Goal: Information Seeking & Learning: Learn about a topic

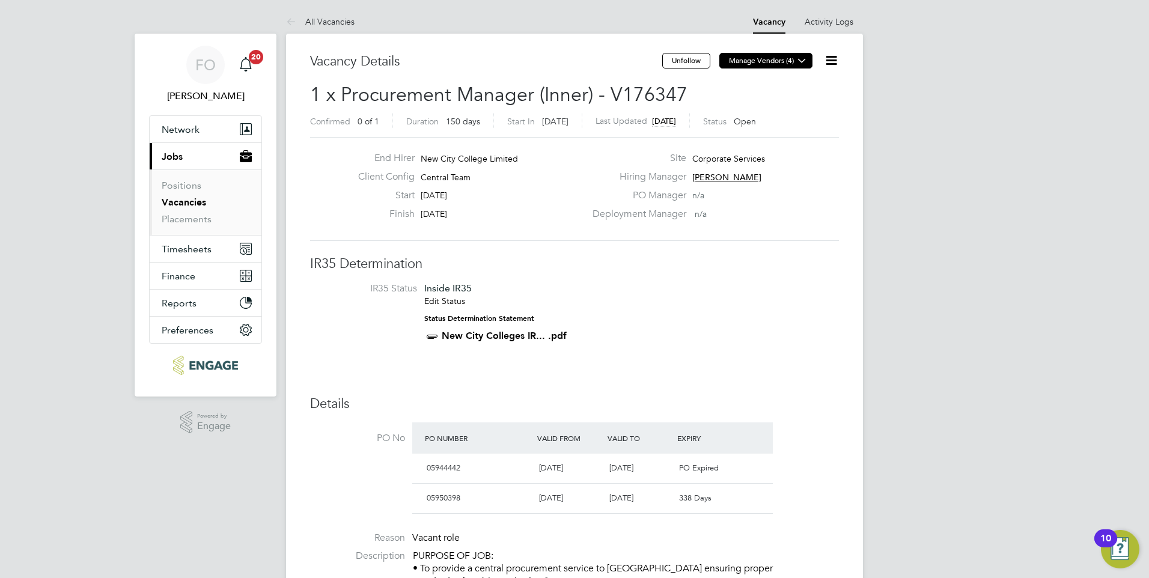
click at [797, 60] on icon at bounding box center [801, 60] width 9 height 9
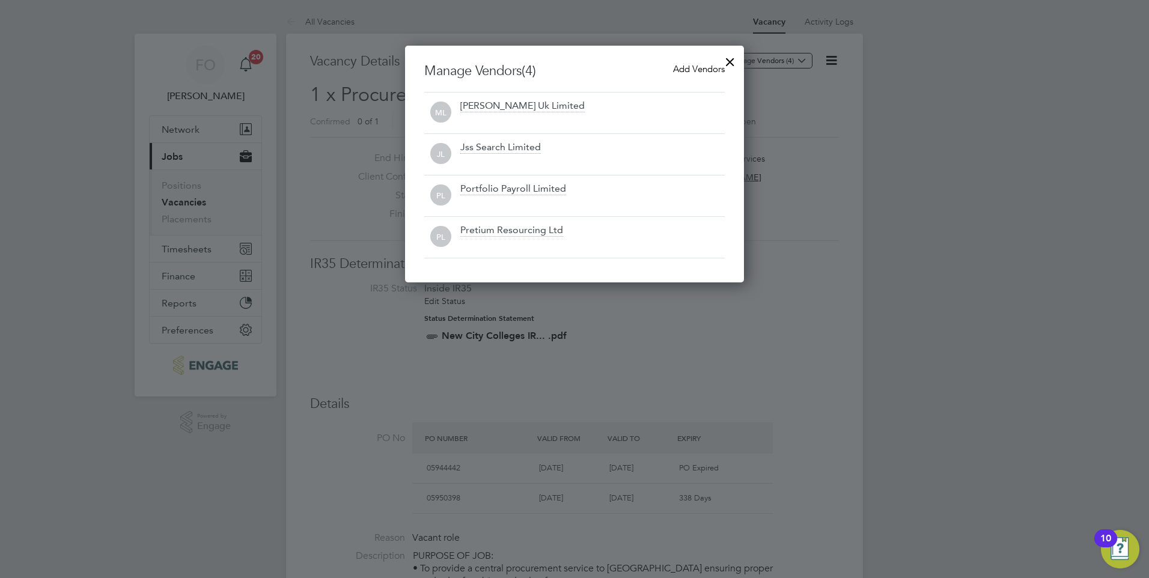
click at [726, 59] on div at bounding box center [730, 59] width 22 height 22
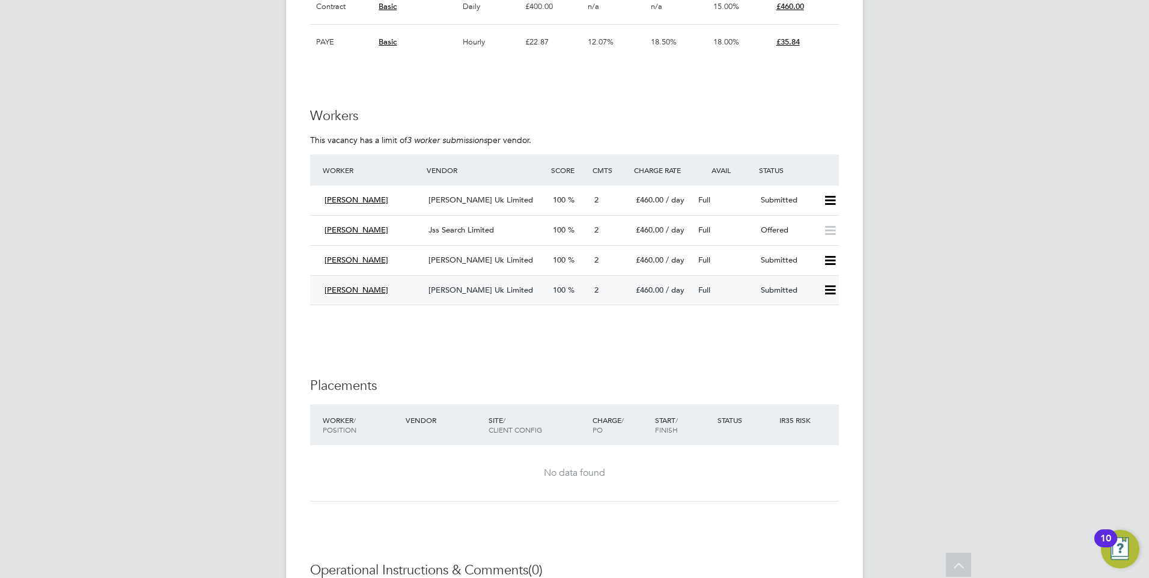
click at [835, 290] on icon at bounding box center [830, 290] width 15 height 10
click at [446, 287] on span "Morgan Hunt Uk Limited" at bounding box center [480, 290] width 105 height 10
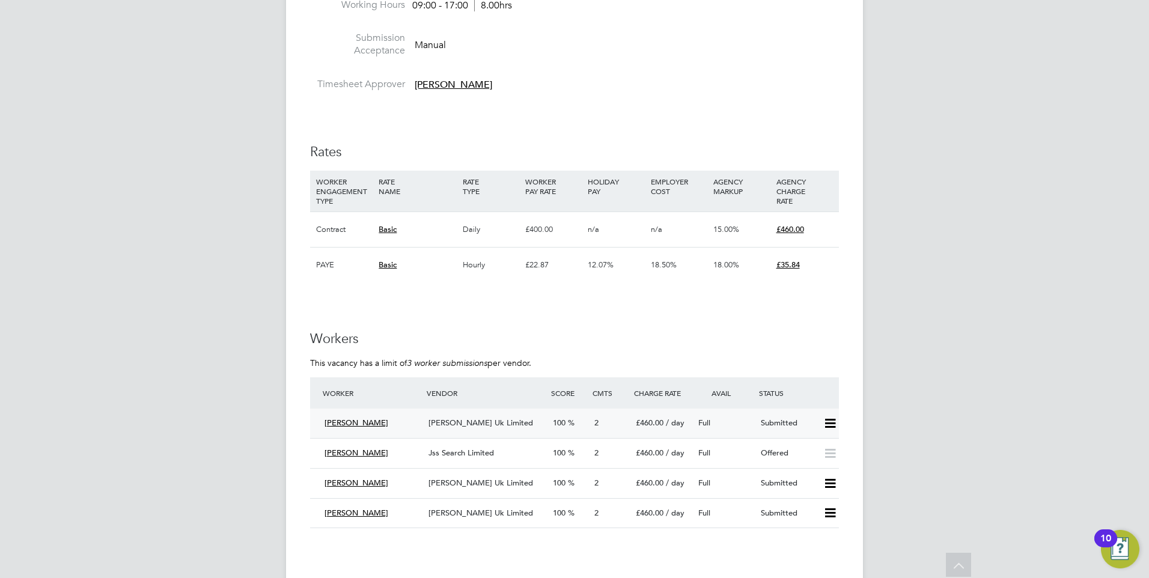
click at [740, 418] on div "Full" at bounding box center [724, 423] width 62 height 20
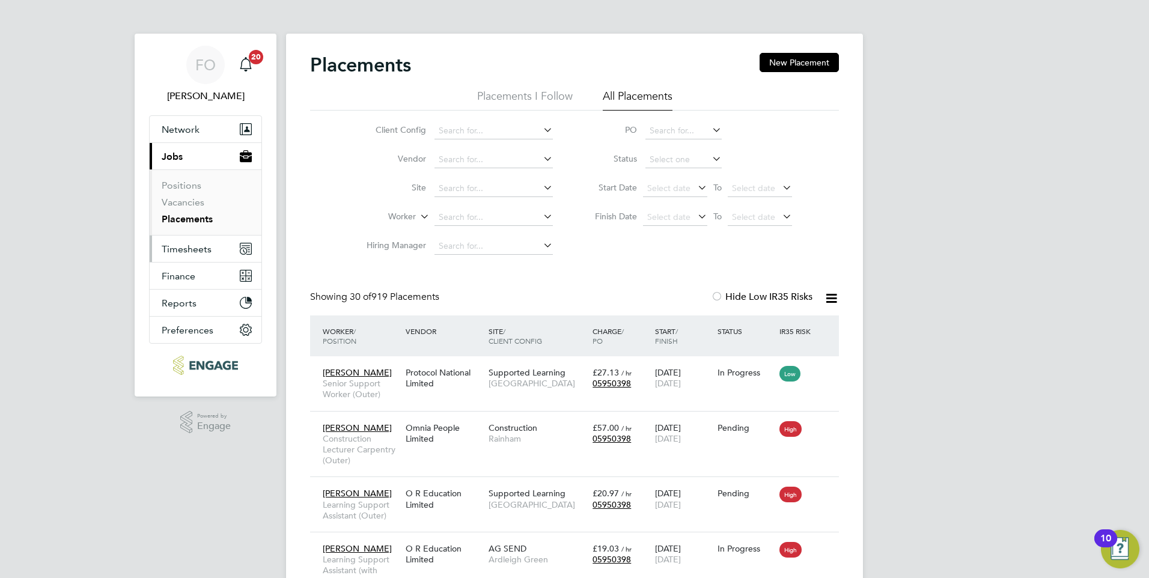
click at [193, 245] on span "Timesheets" at bounding box center [187, 248] width 50 height 11
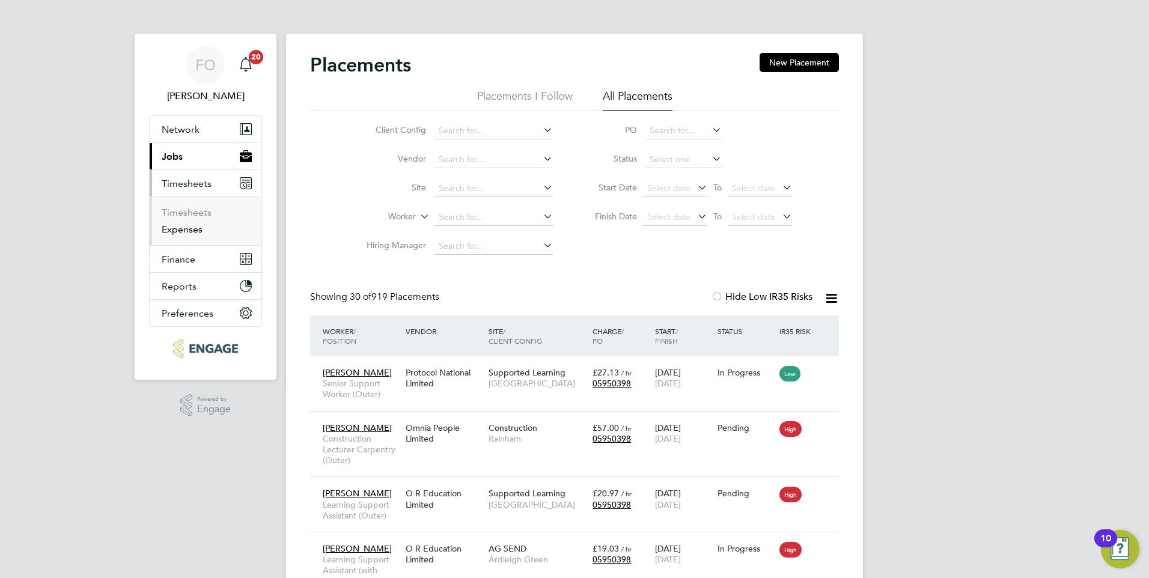
click at [186, 230] on link "Expenses" at bounding box center [182, 229] width 41 height 11
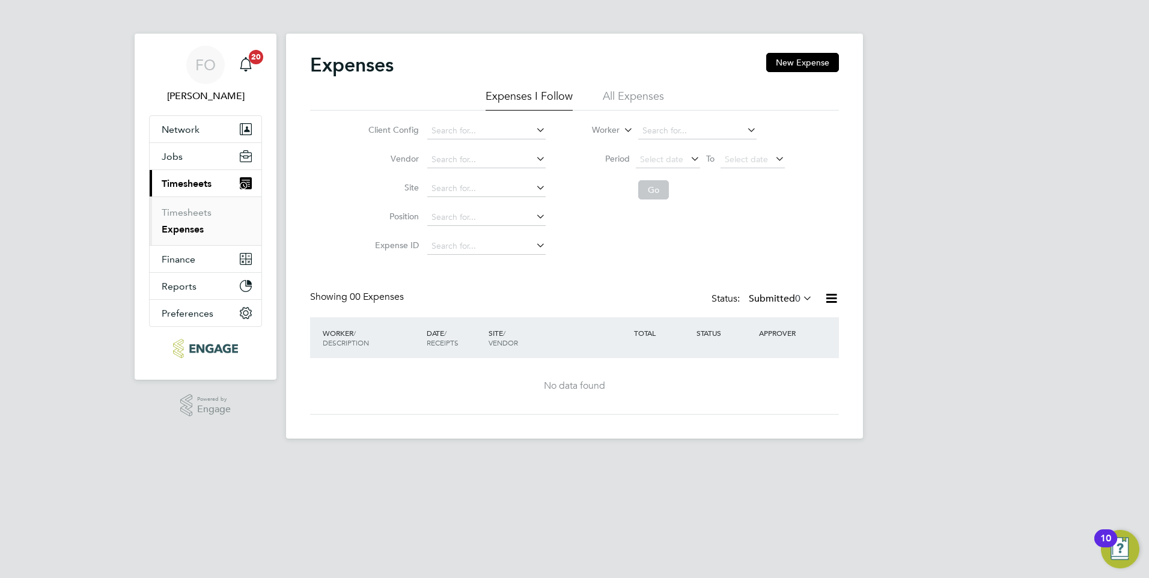
click at [642, 91] on li "All Expenses" at bounding box center [633, 100] width 61 height 22
click at [830, 293] on icon at bounding box center [831, 298] width 15 height 15
click at [794, 230] on div "Client Config Vendor Site Position Expense ID Worker Period Select date To Sele…" at bounding box center [574, 186] width 529 height 150
click at [184, 263] on span "Finance" at bounding box center [179, 259] width 34 height 11
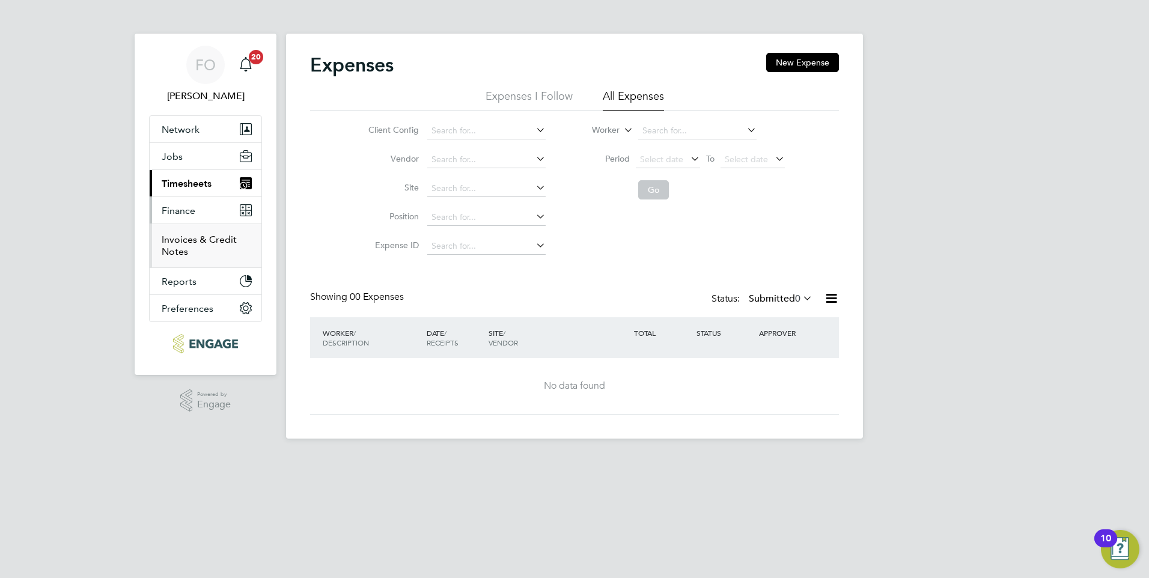
click at [220, 240] on link "Invoices & Credit Notes" at bounding box center [199, 245] width 75 height 23
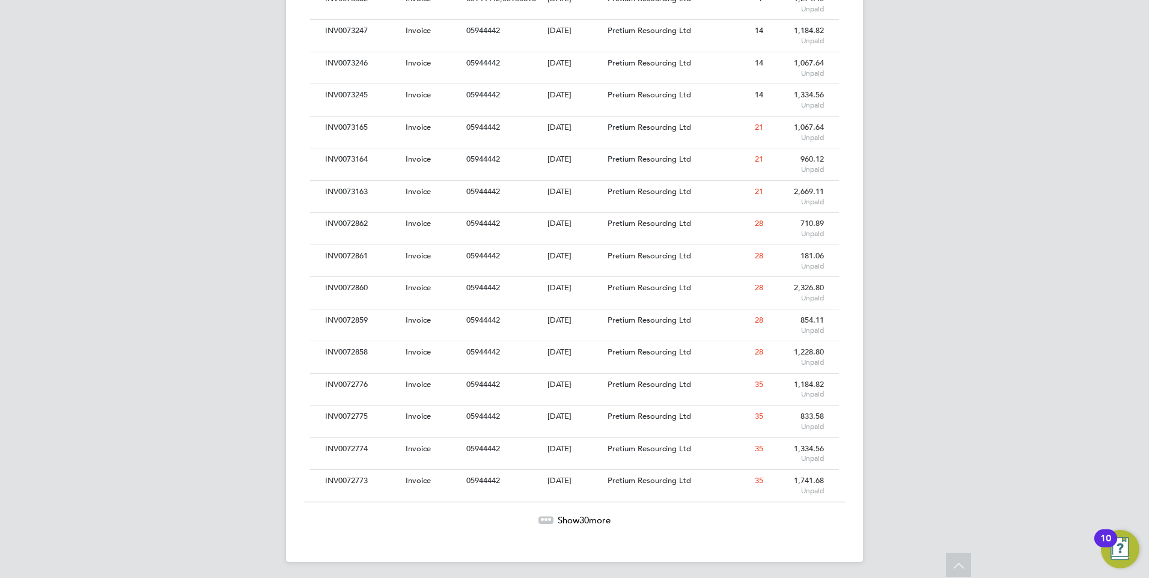
scroll to position [806, 0]
click at [574, 515] on span "Show 30 more" at bounding box center [584, 516] width 53 height 11
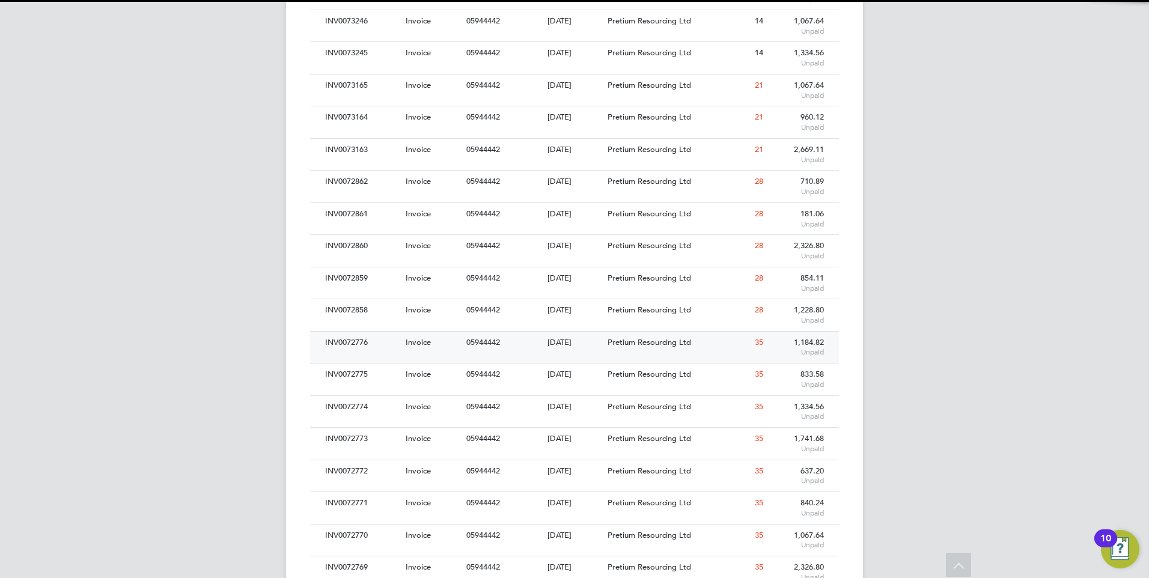
scroll to position [6, 6]
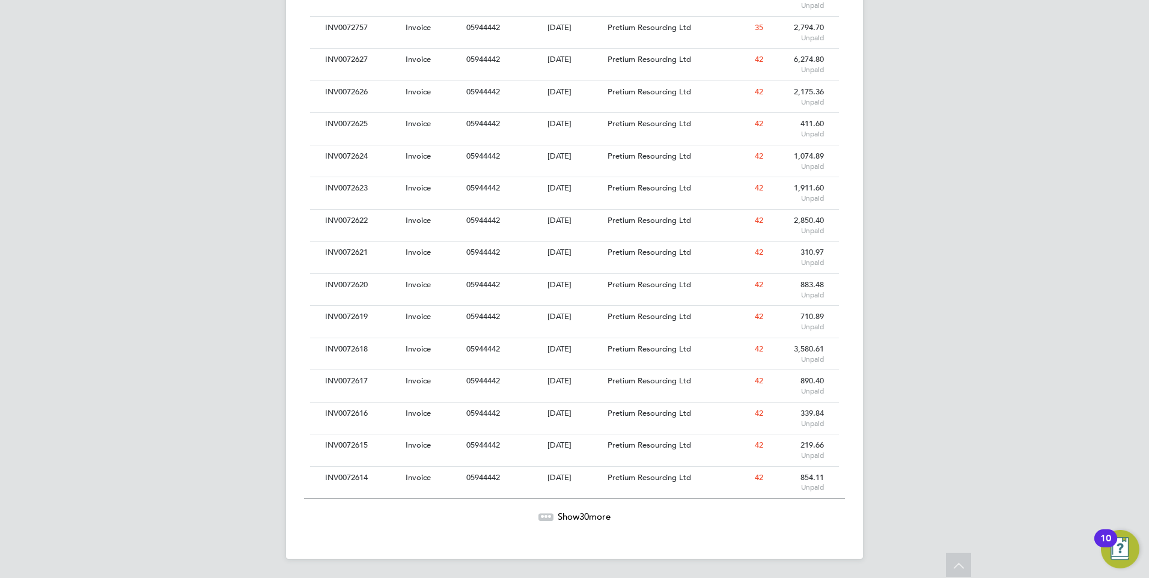
click at [594, 515] on span "Show 30 more" at bounding box center [584, 516] width 53 height 11
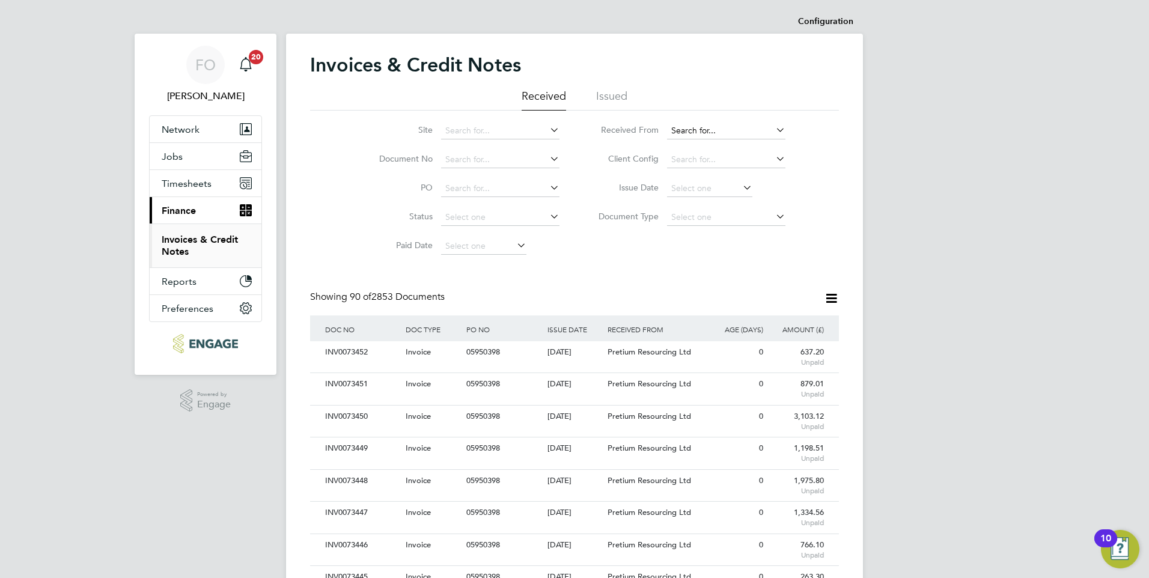
click at [699, 132] on input at bounding box center [726, 131] width 118 height 17
type input "j"
click at [602, 248] on div "Site Document No PO Status Paid Date Issued To Received From Client Config Issu…" at bounding box center [574, 186] width 529 height 150
click at [828, 301] on icon at bounding box center [831, 298] width 15 height 15
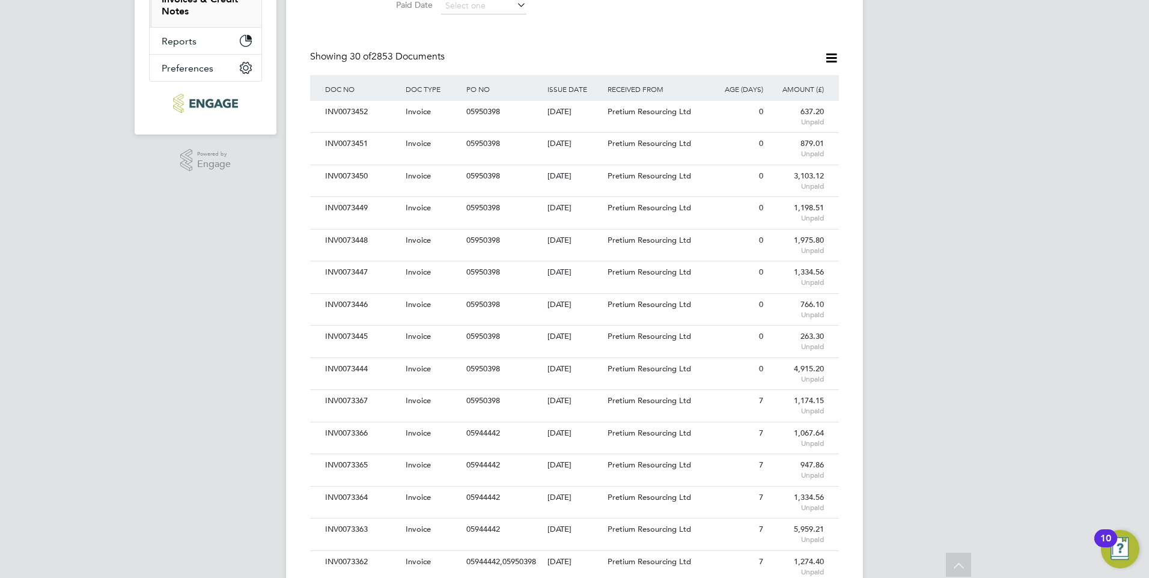
scroll to position [0, 0]
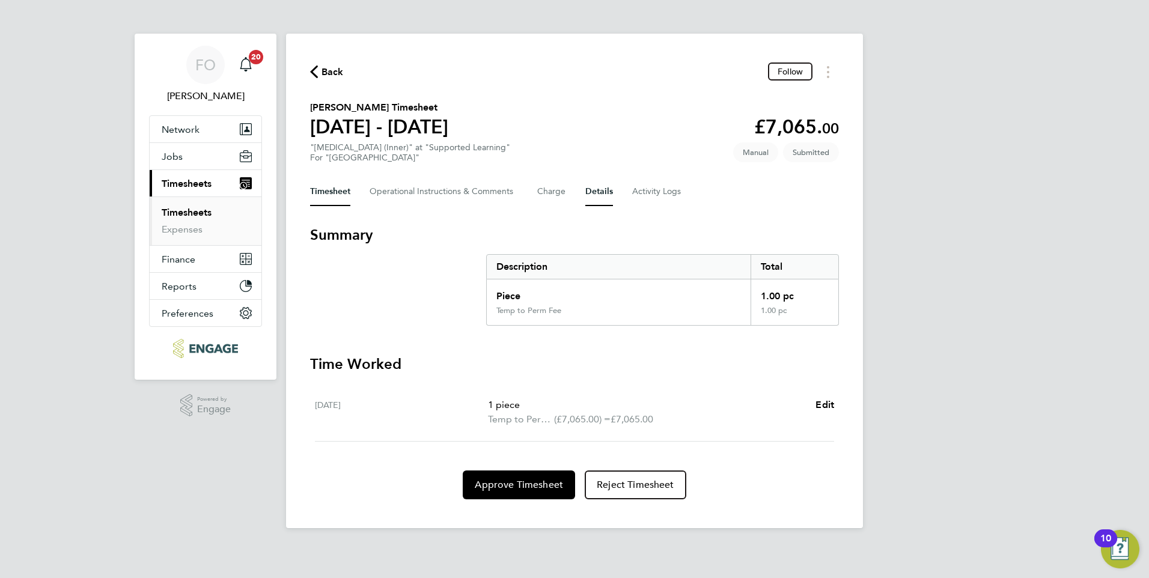
click at [603, 189] on button "Details" at bounding box center [599, 191] width 28 height 29
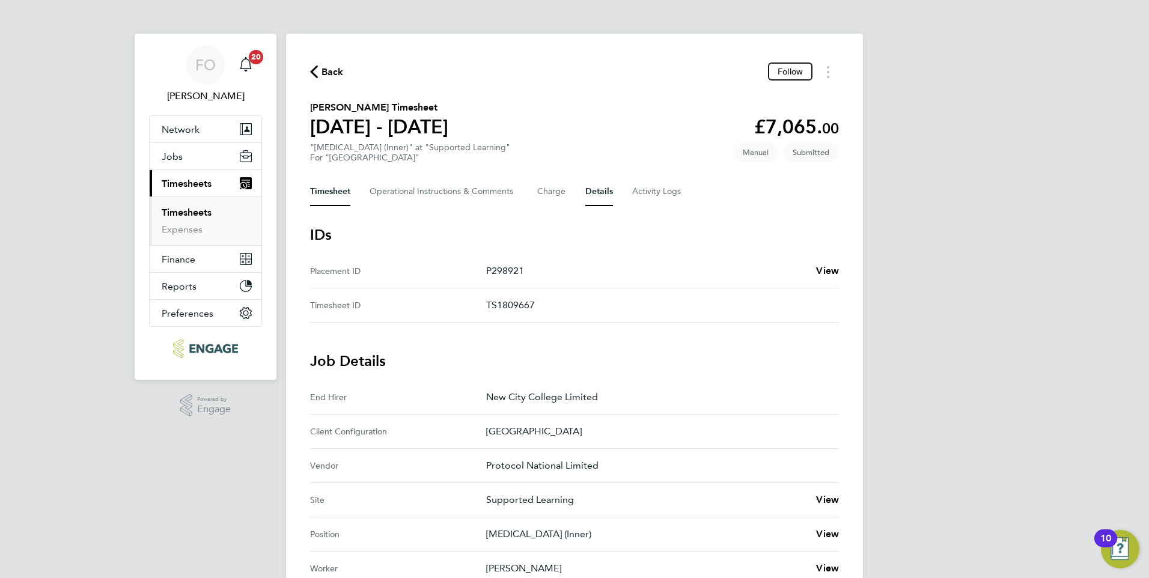
click at [338, 190] on button "Timesheet" at bounding box center [330, 191] width 40 height 29
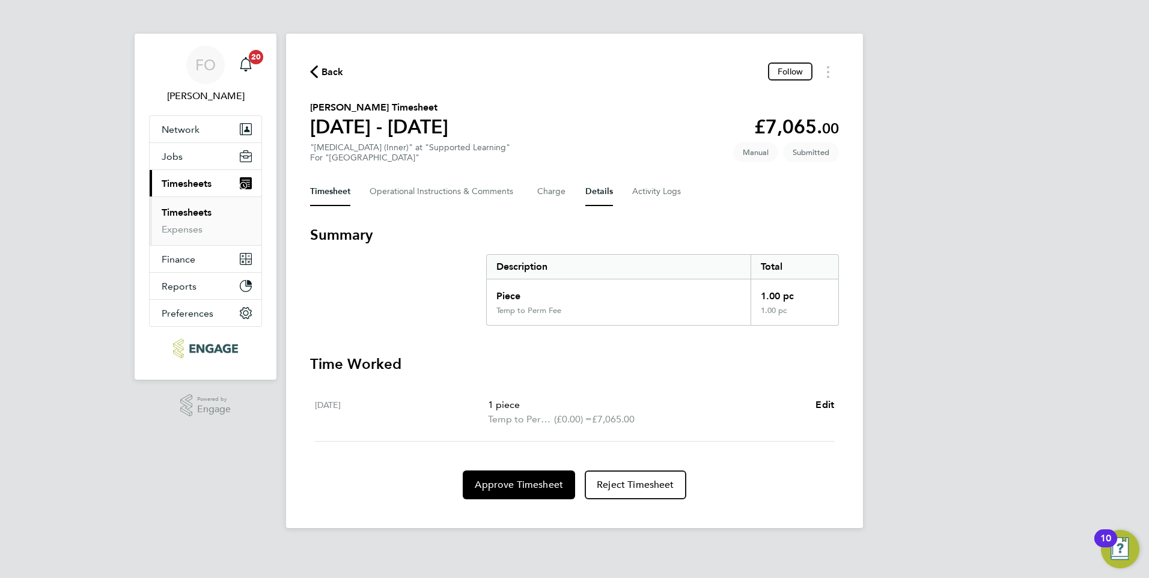
drag, startPoint x: 598, startPoint y: 192, endPoint x: 515, endPoint y: 224, distance: 89.0
click at [598, 192] on button "Details" at bounding box center [599, 191] width 28 height 29
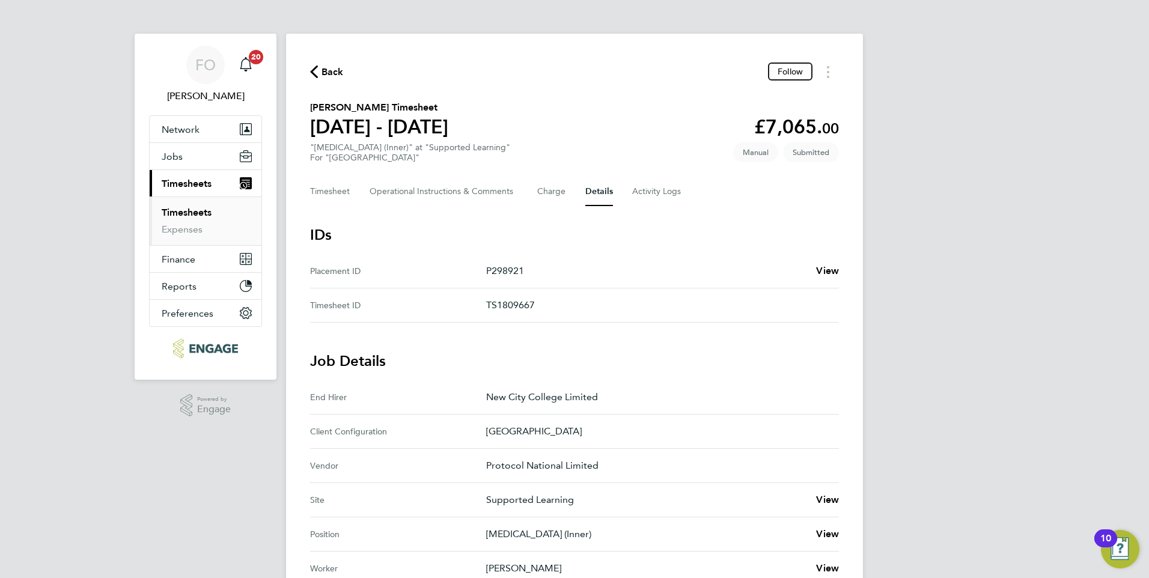
drag, startPoint x: 543, startPoint y: 304, endPoint x: 466, endPoint y: 308, distance: 76.4
click at [466, 308] on ID "Timesheet ID TS1809667" at bounding box center [574, 305] width 529 height 34
copy ID "TS1809667"
drag, startPoint x: 528, startPoint y: 269, endPoint x: 488, endPoint y: 269, distance: 39.7
click at [488, 269] on p "P298921" at bounding box center [646, 271] width 320 height 14
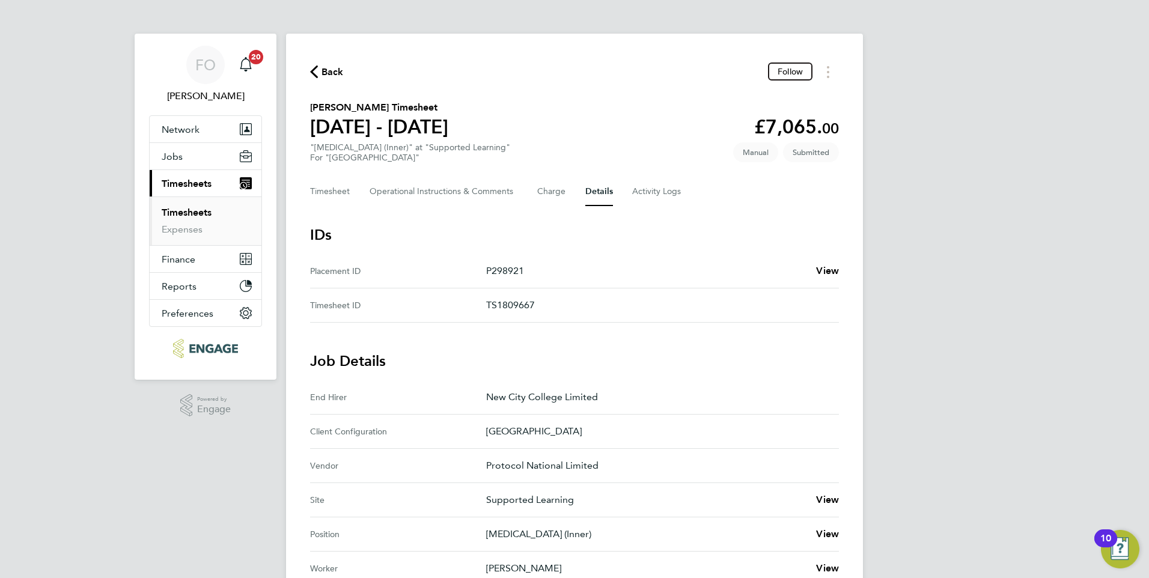
copy p "P298921"
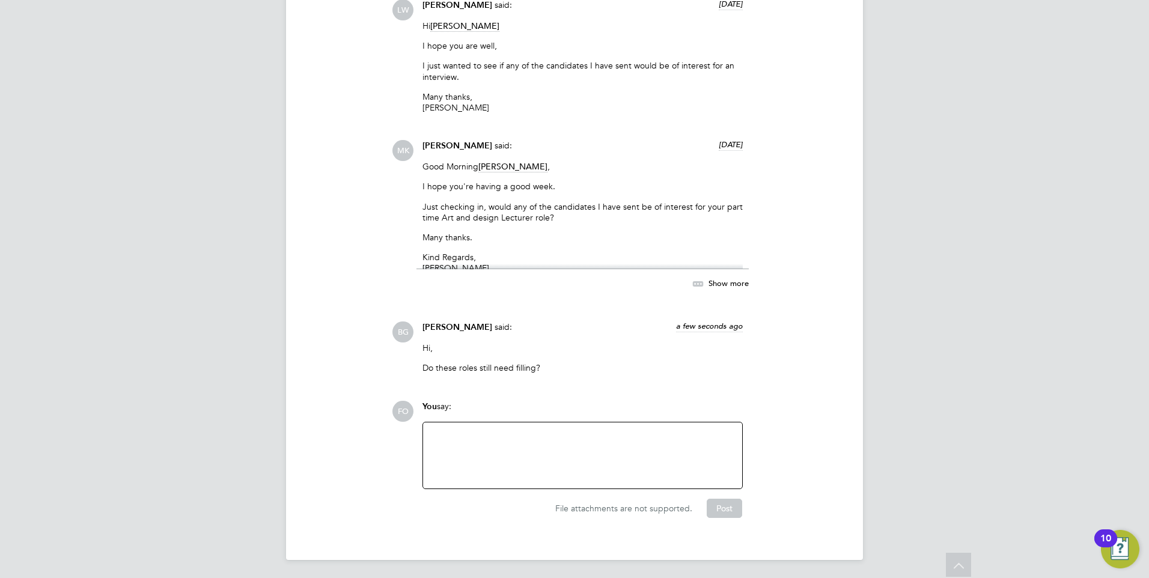
click at [460, 441] on div at bounding box center [582, 456] width 305 height 52
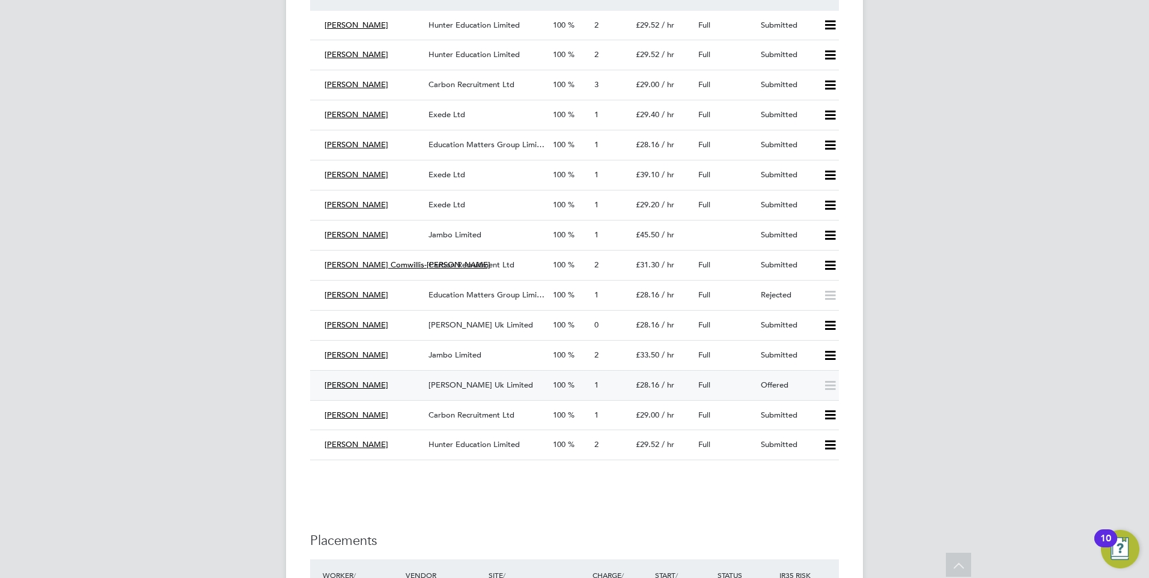
click at [537, 382] on div "[PERSON_NAME] Uk Limited" at bounding box center [486, 386] width 124 height 20
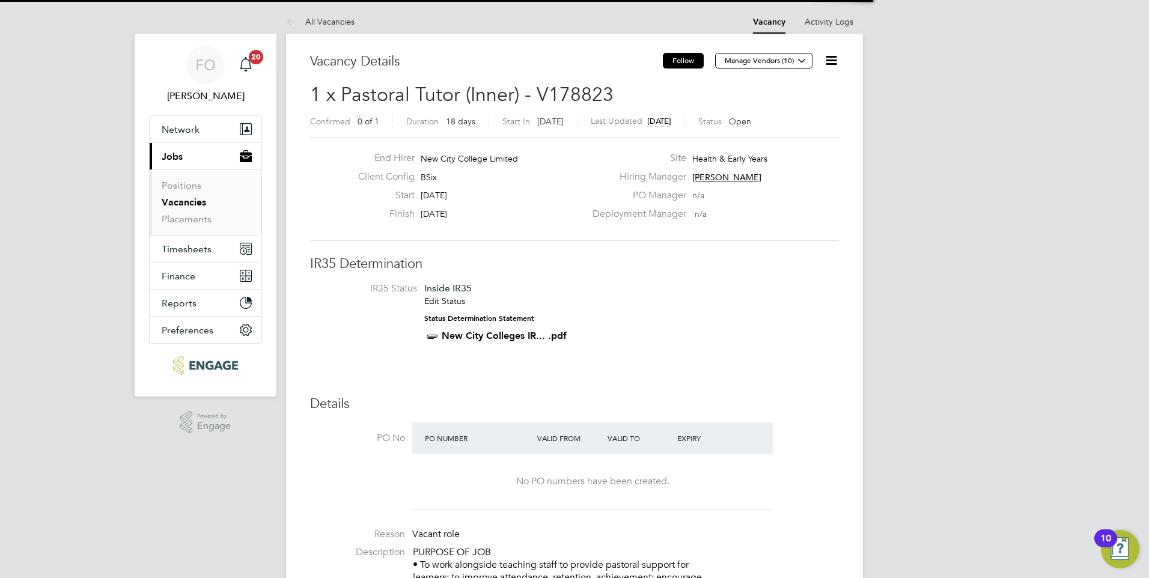
click at [689, 57] on button "Follow" at bounding box center [683, 61] width 41 height 16
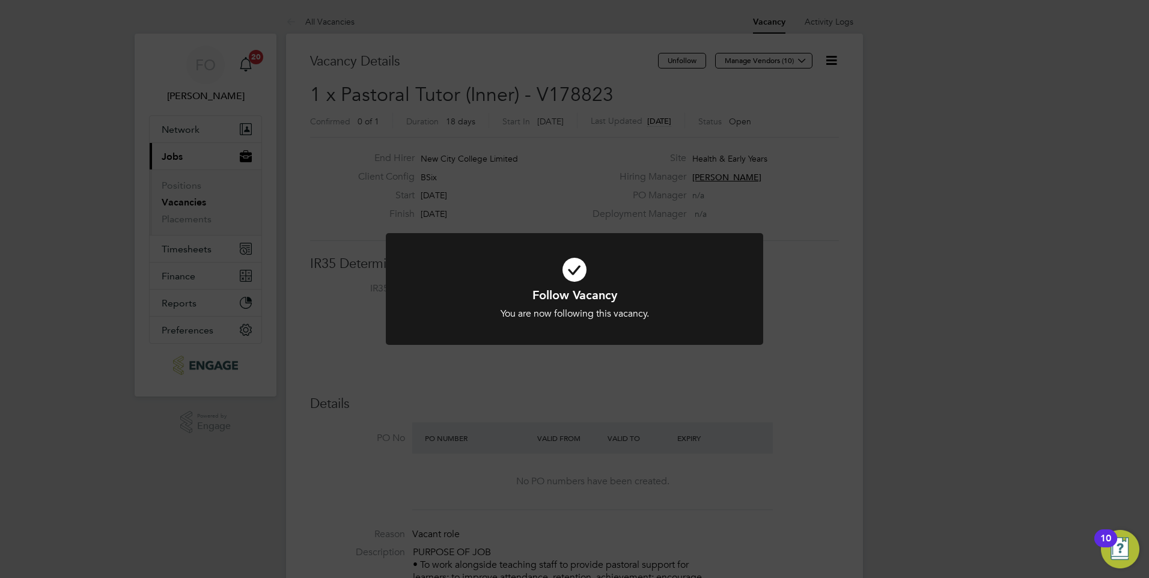
click at [673, 350] on div "Follow Vacancy You are now following this vacancy. Cancel Okay" at bounding box center [574, 296] width 377 height 127
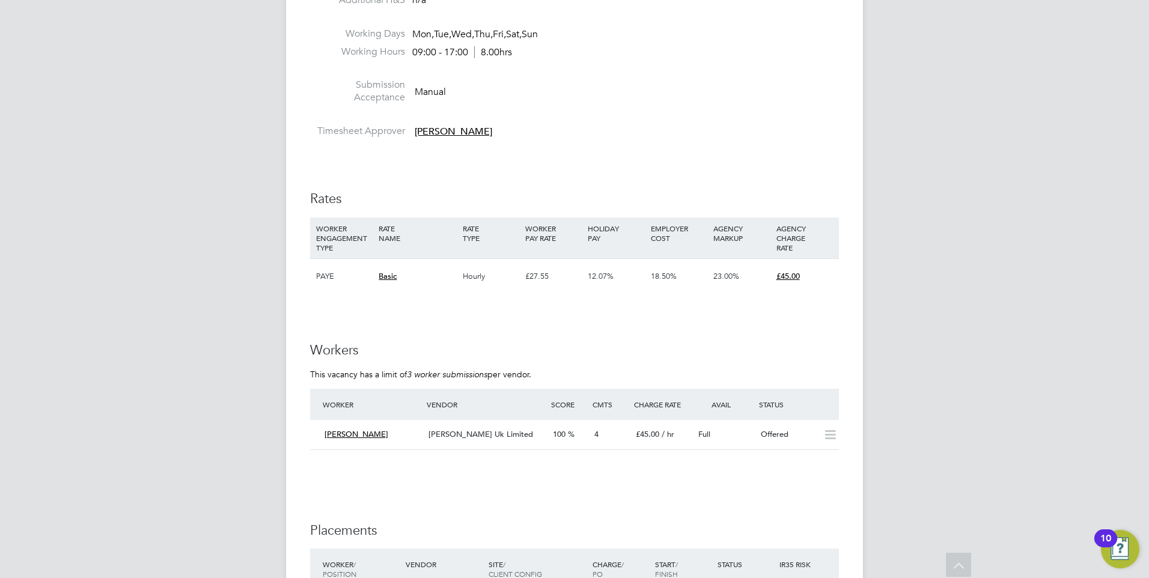
scroll to position [1682, 0]
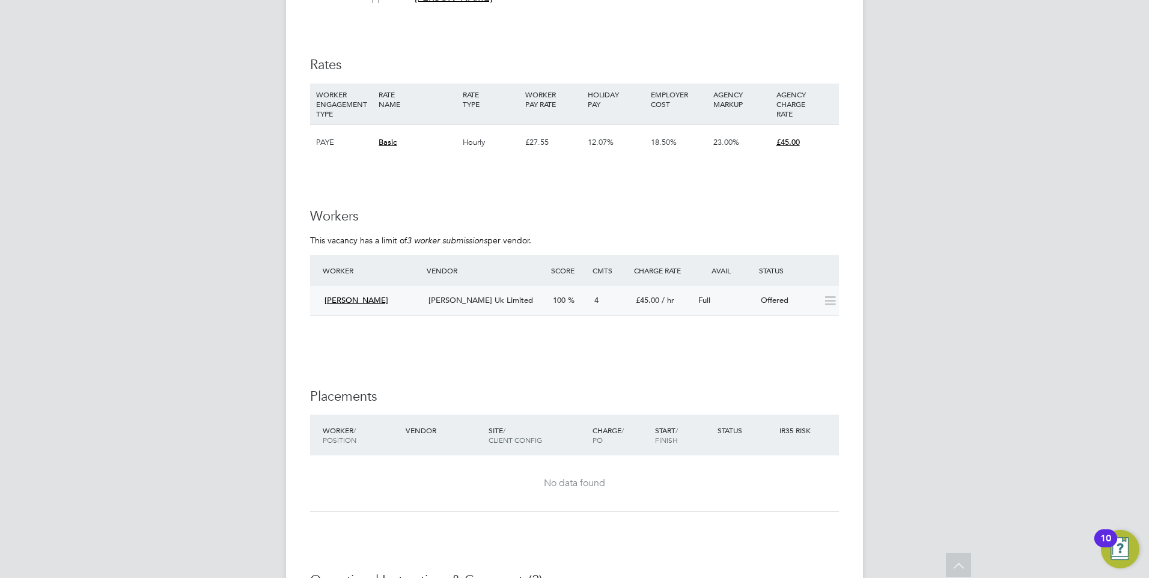
click at [791, 297] on div "Offered" at bounding box center [787, 301] width 62 height 20
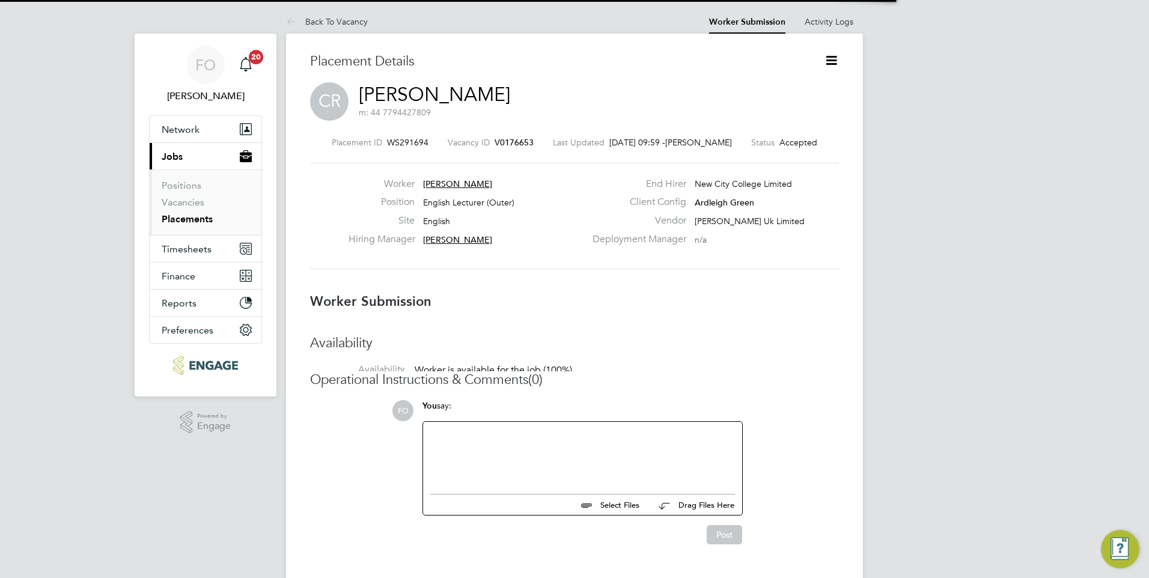
scroll to position [6, 6]
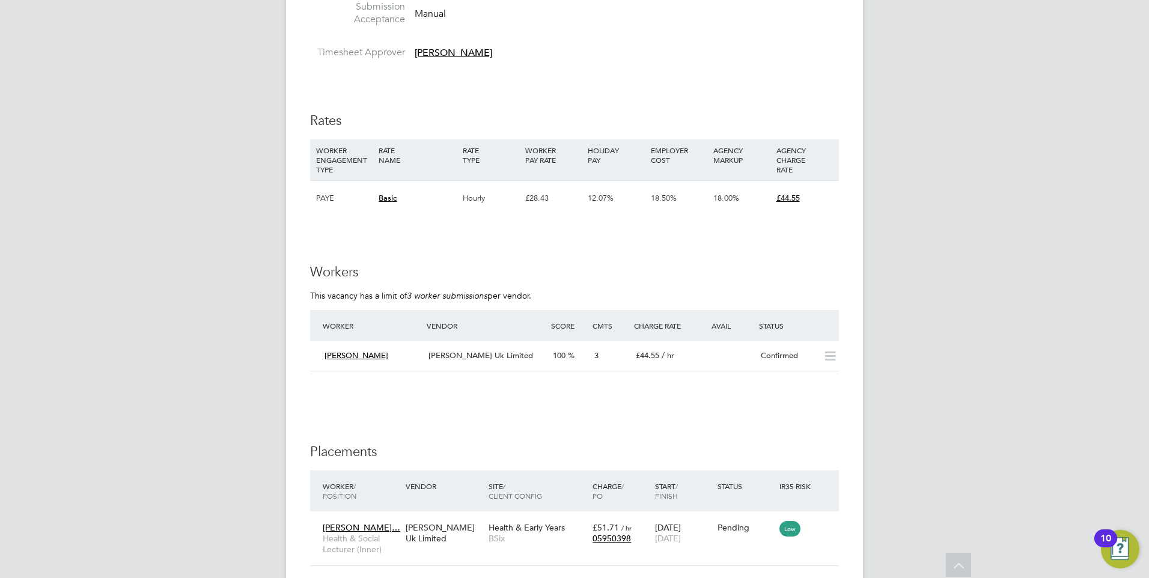
scroll to position [1502, 0]
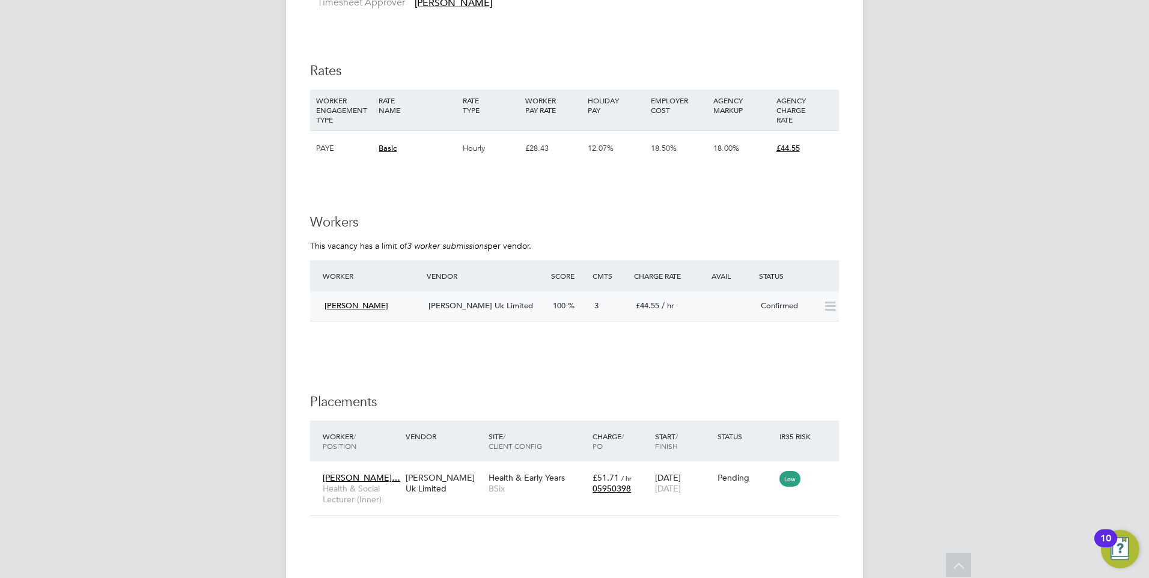
click at [741, 291] on div "[PERSON_NAME] [PERSON_NAME] Uk Limited 100 3 £44.55 / hr Confirmed" at bounding box center [574, 305] width 529 height 29
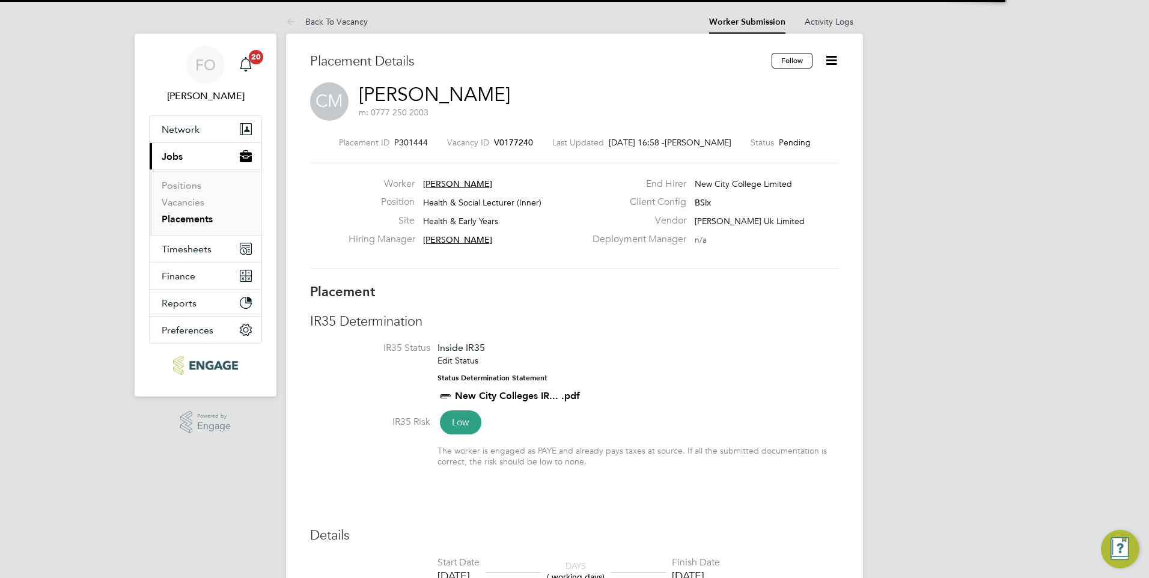
scroll to position [6, 6]
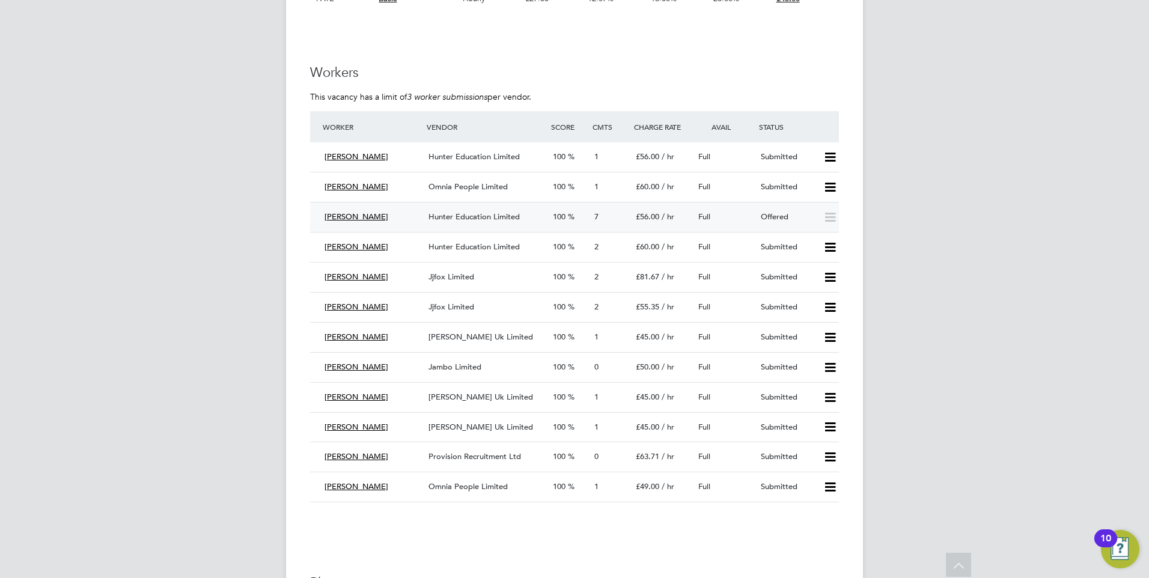
click at [538, 213] on div "Hunter Education Limited" at bounding box center [486, 217] width 124 height 20
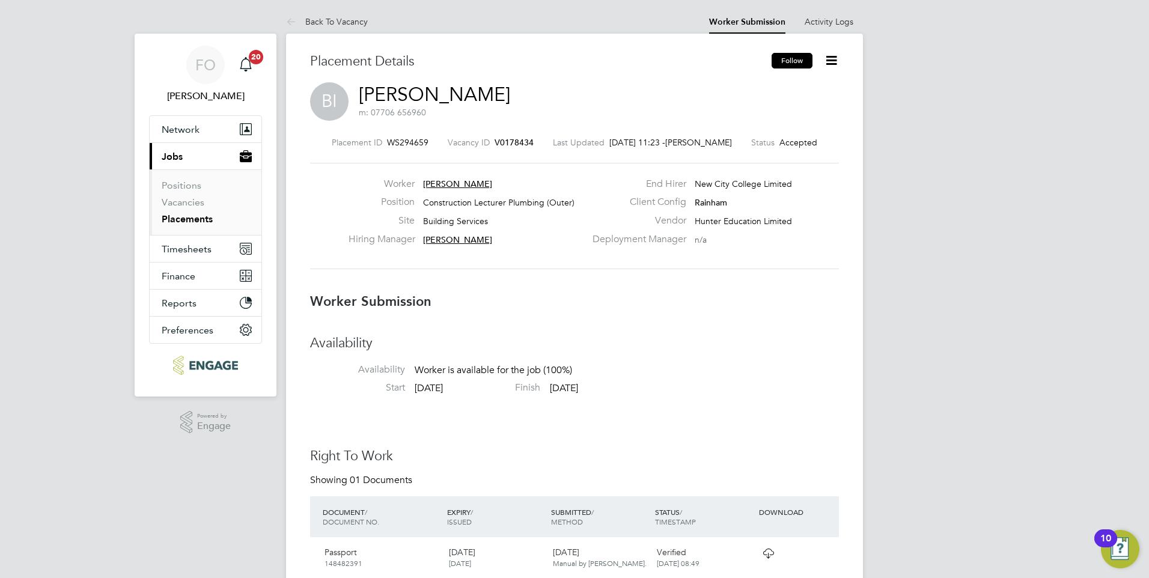
click at [795, 61] on button "Follow" at bounding box center [791, 61] width 41 height 16
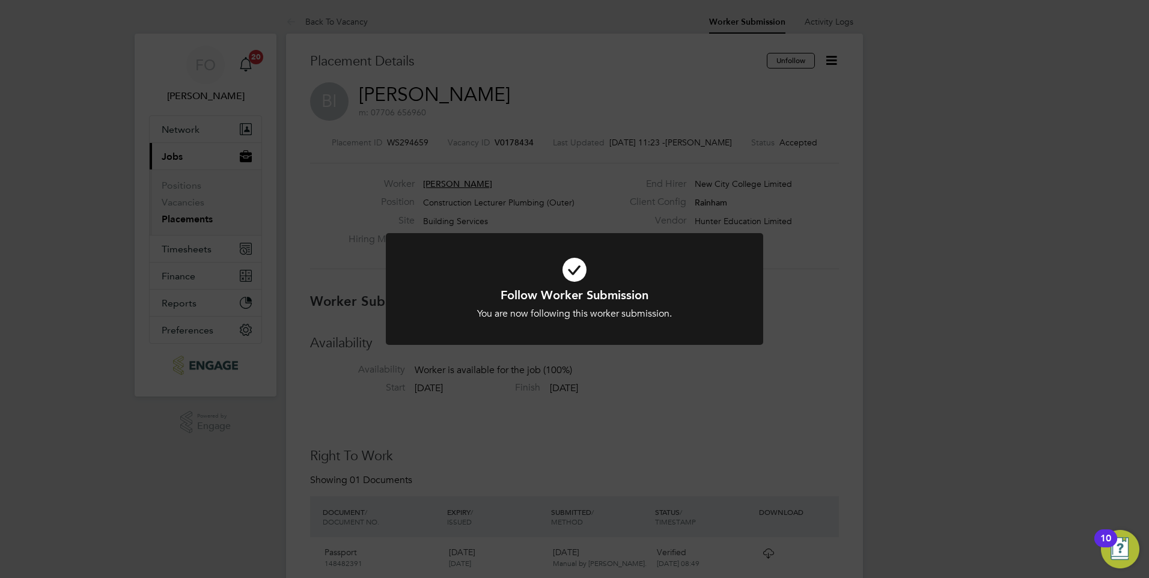
click at [836, 422] on div "Follow Worker Submission You are now following this worker submission. Cancel O…" at bounding box center [574, 289] width 1149 height 578
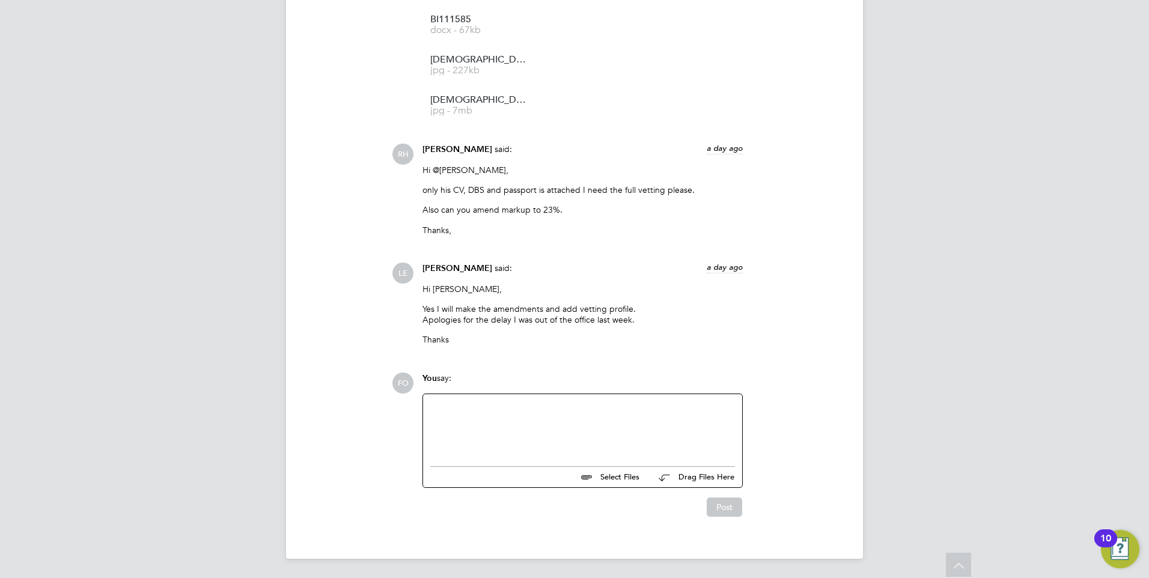
click at [537, 413] on div at bounding box center [582, 427] width 305 height 52
click at [724, 503] on button "Post" at bounding box center [724, 506] width 35 height 19
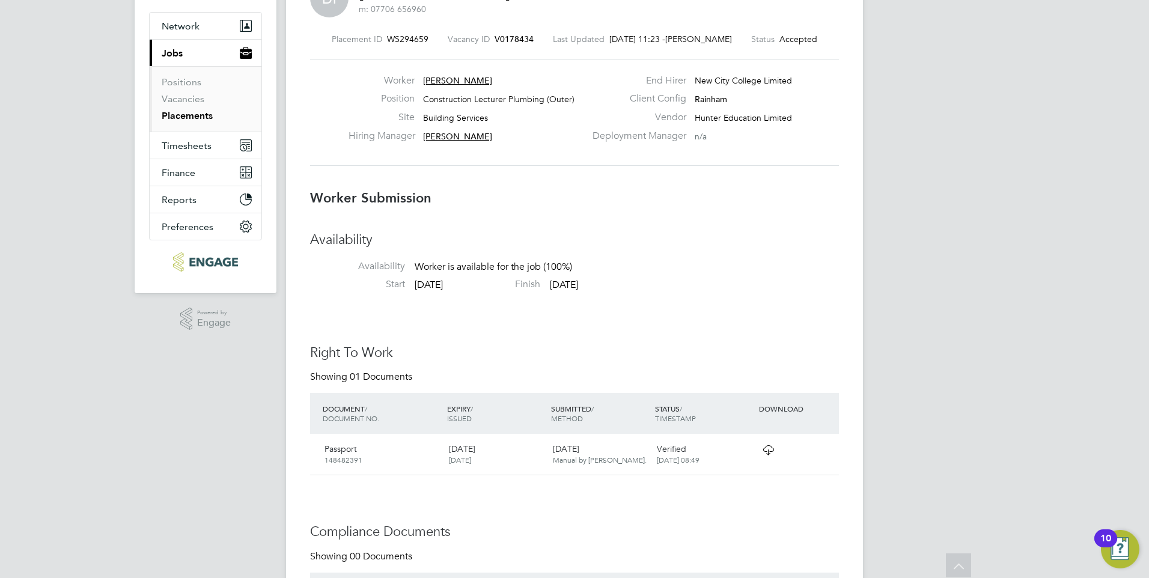
scroll to position [0, 0]
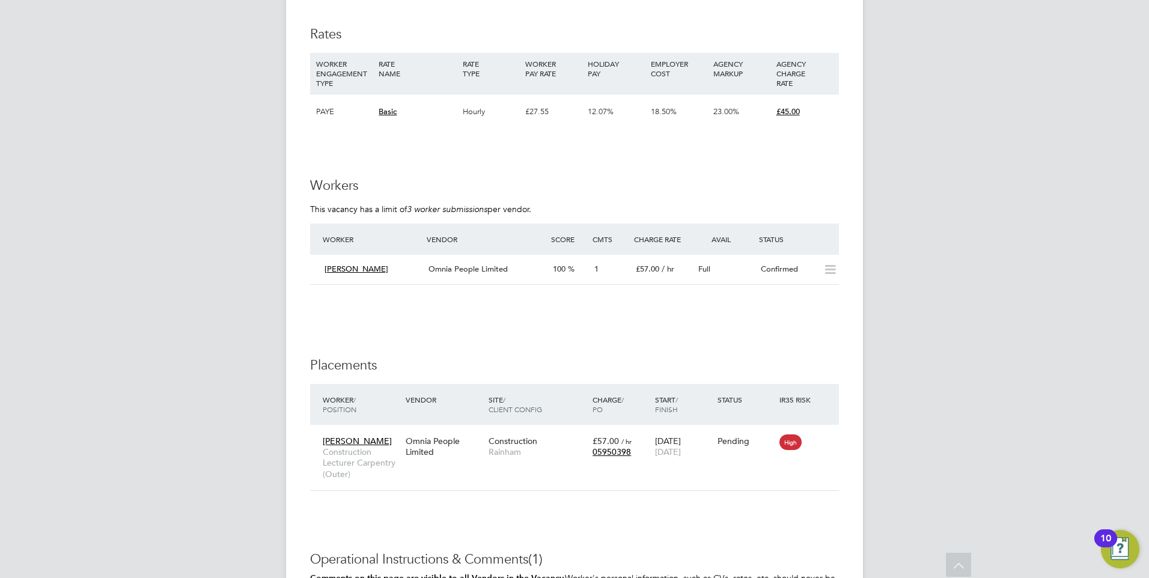
scroll to position [2103, 0]
click at [738, 262] on div "Full" at bounding box center [724, 267] width 62 height 20
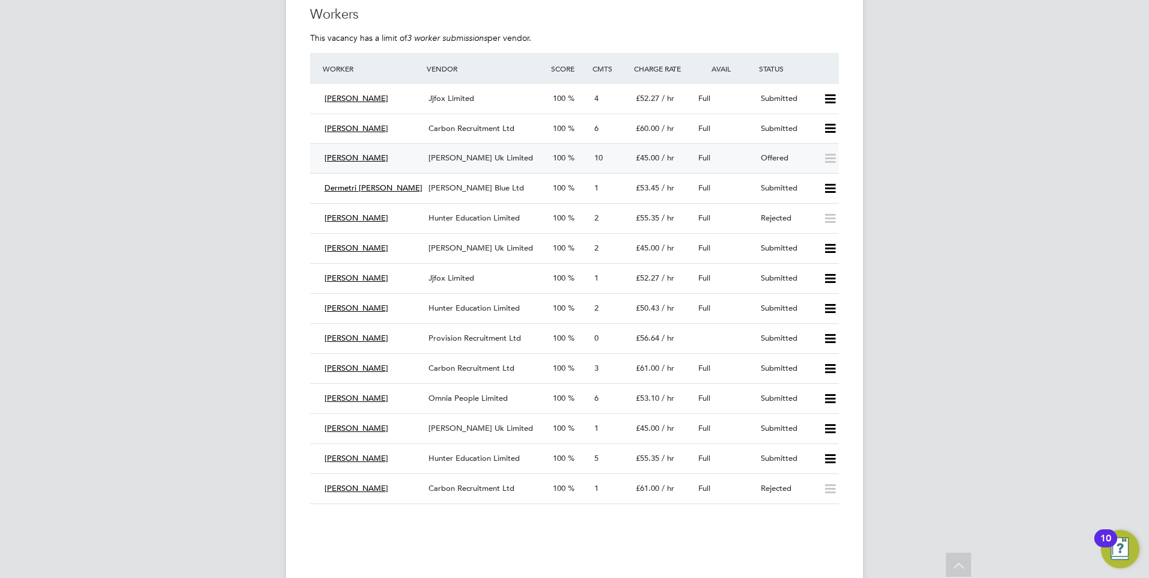
click at [525, 158] on div "[PERSON_NAME] Uk Limited" at bounding box center [486, 158] width 124 height 20
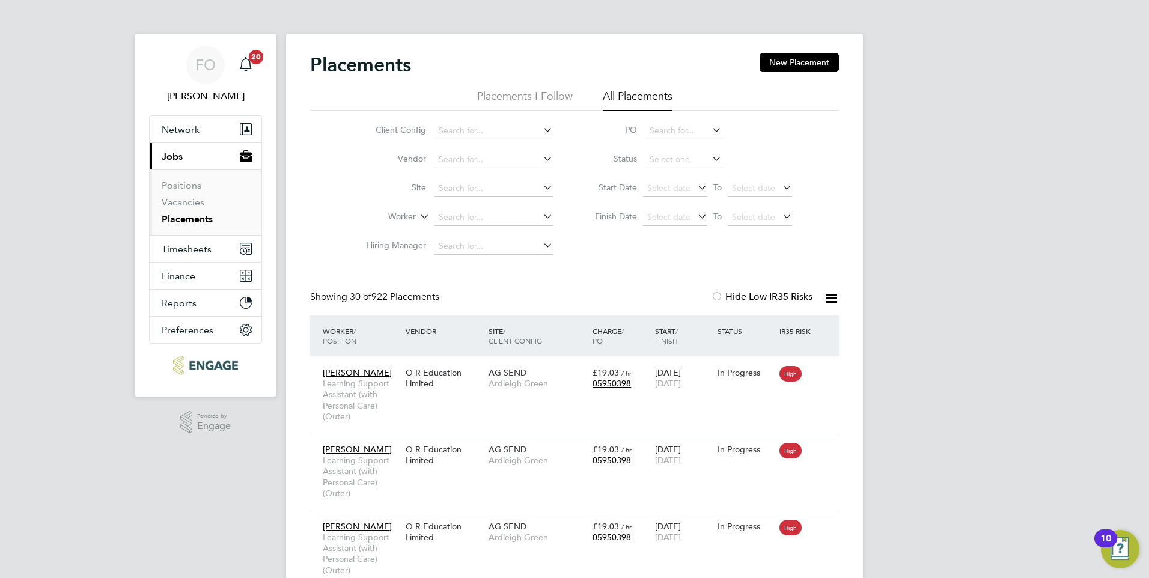
click at [195, 218] on link "Placements" at bounding box center [187, 218] width 51 height 11
click at [201, 202] on link "Vacancies" at bounding box center [183, 201] width 43 height 11
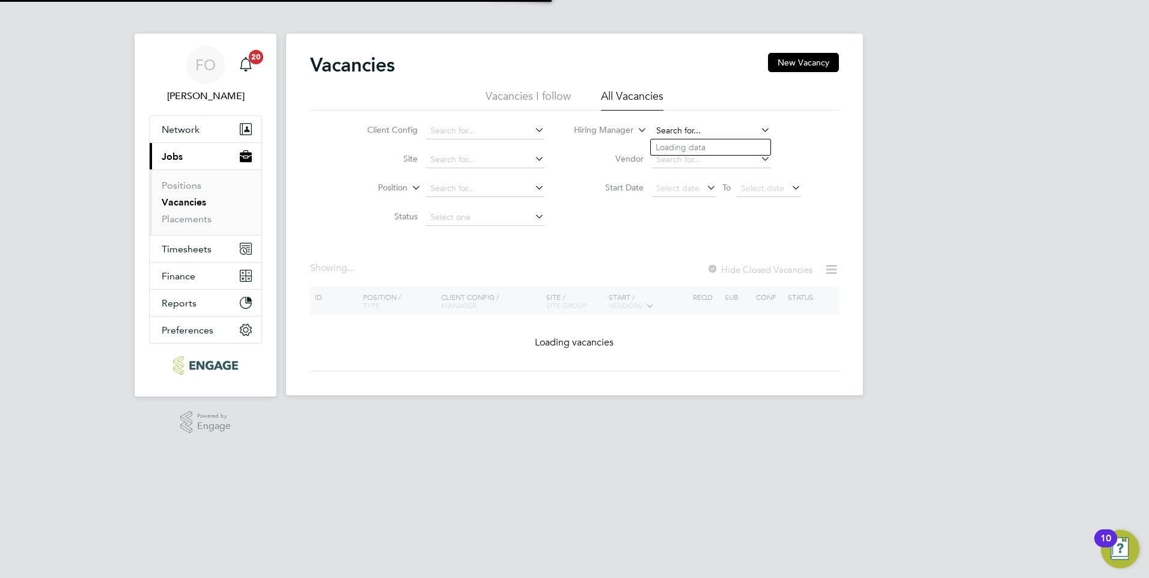
click at [667, 126] on input at bounding box center [711, 131] width 118 height 17
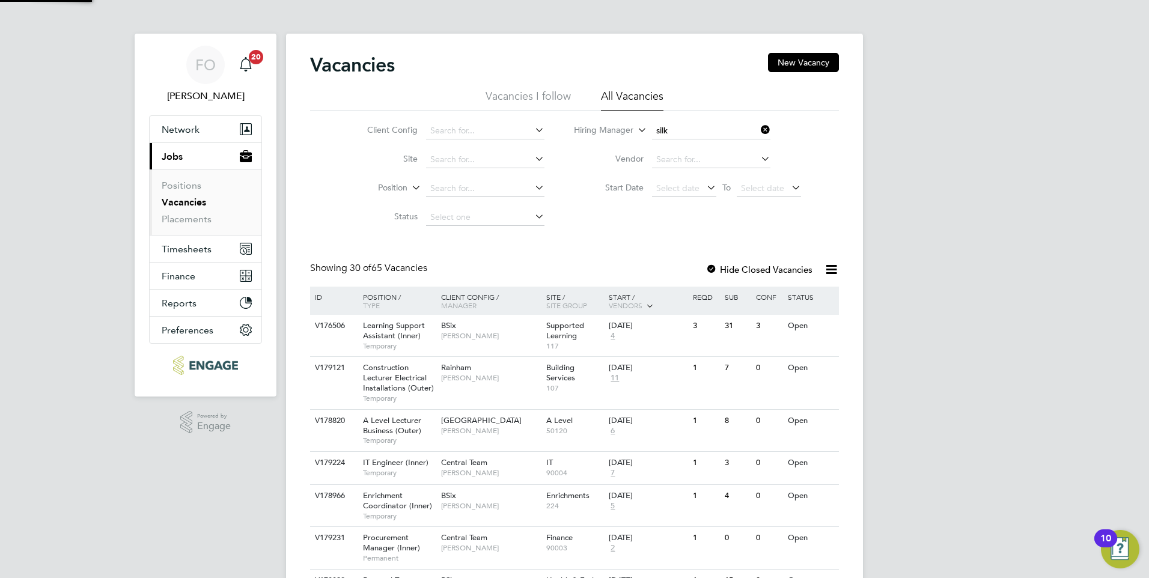
click at [703, 148] on li "Silk a Warrick-Akerele" at bounding box center [711, 147] width 120 height 16
type input "[PERSON_NAME]"
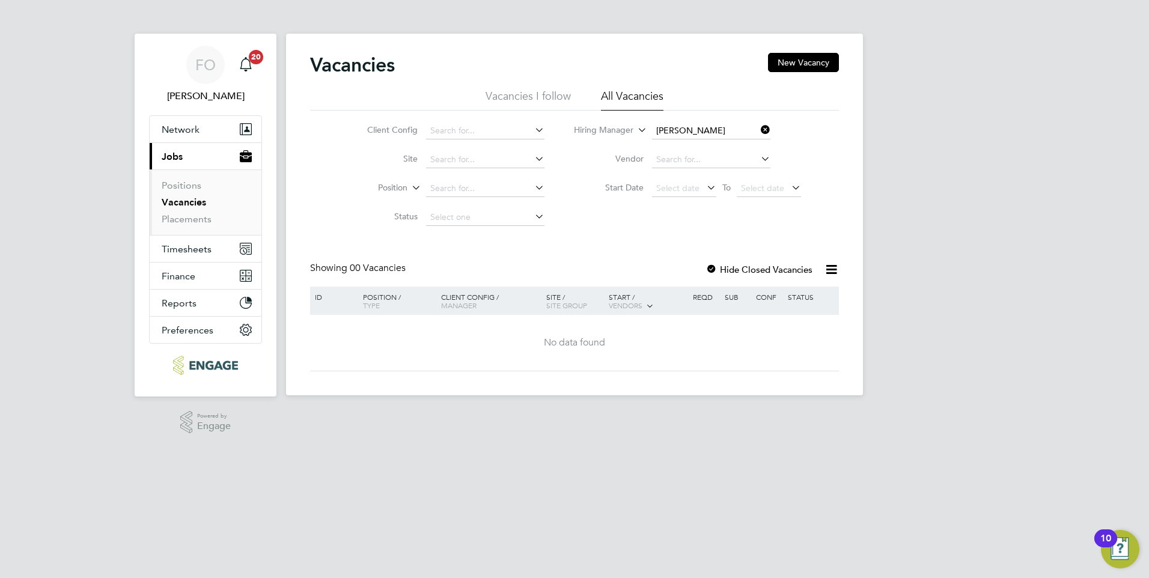
click at [191, 202] on link "Vacancies" at bounding box center [184, 201] width 44 height 11
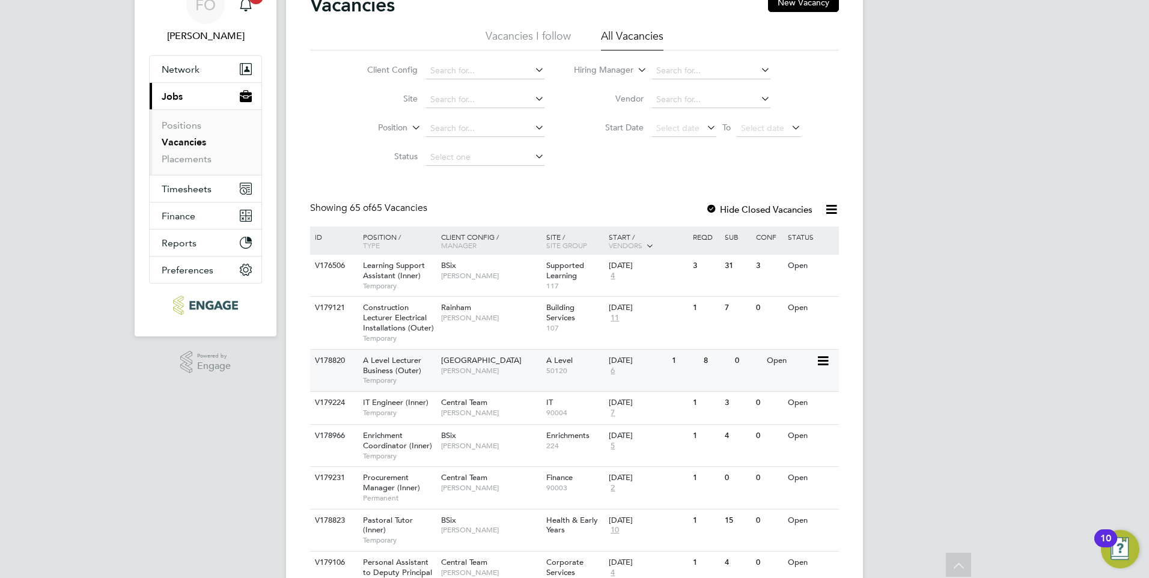
click at [334, 371] on div "V178820 A Level Lecturer Business (Outer) Temporary Havering Sixth Form Campus …" at bounding box center [574, 370] width 529 height 42
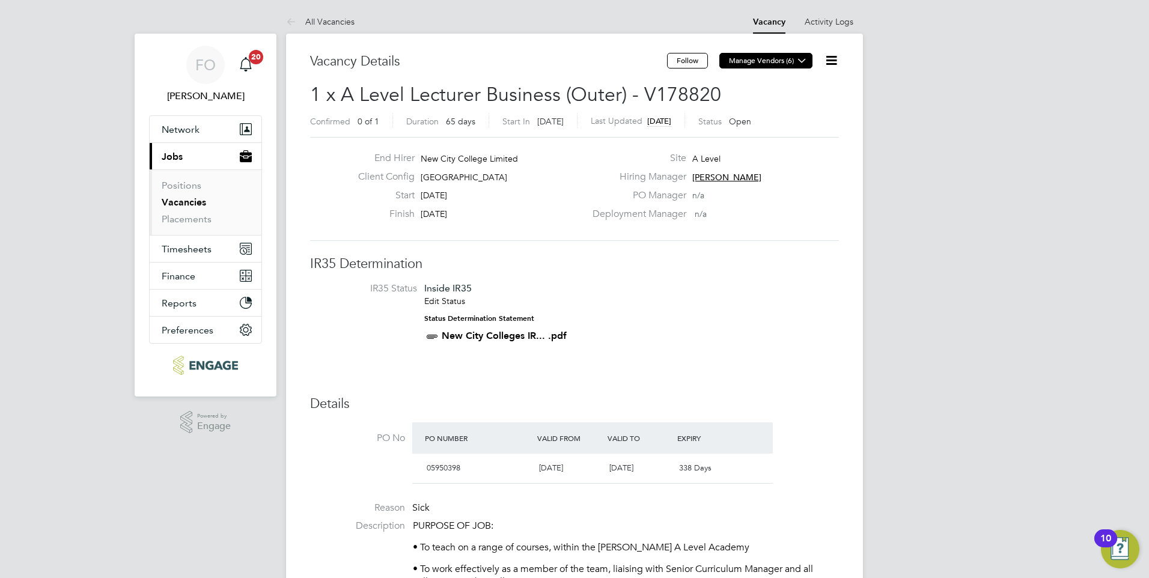
click at [773, 58] on button "Manage Vendors (6)" at bounding box center [765, 61] width 93 height 16
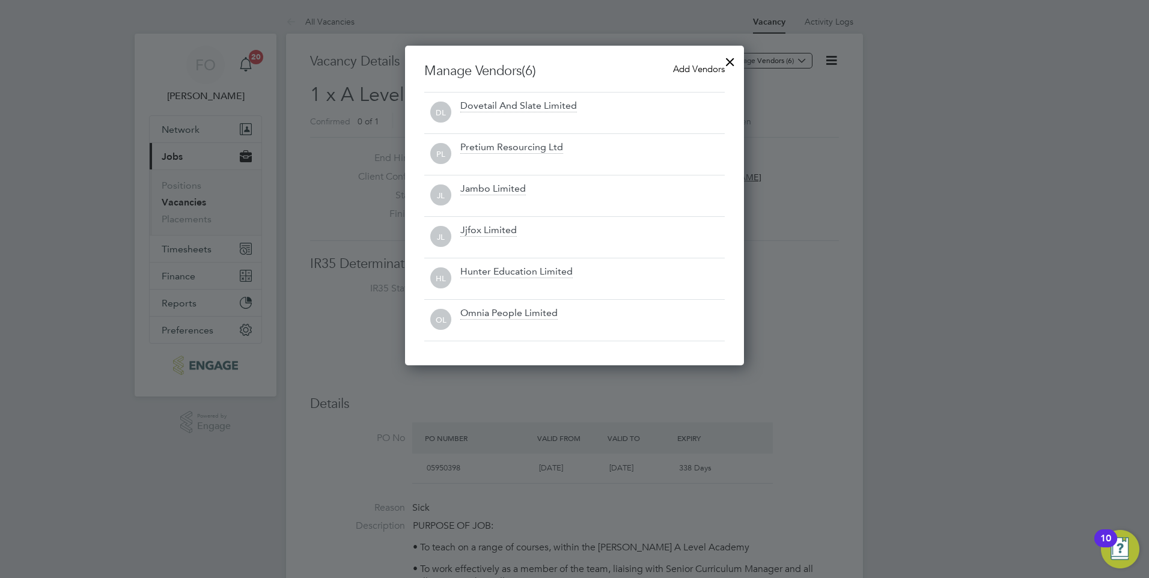
click at [728, 58] on div at bounding box center [730, 59] width 22 height 22
